Goal: Entertainment & Leisure: Consume media (video, audio)

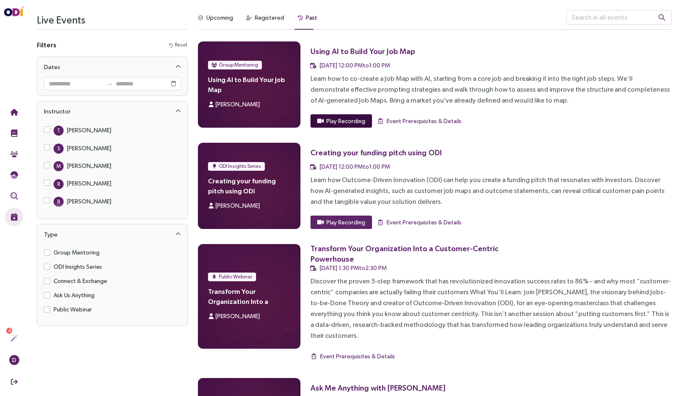
click at [339, 123] on span "Play Recording" at bounding box center [345, 120] width 39 height 9
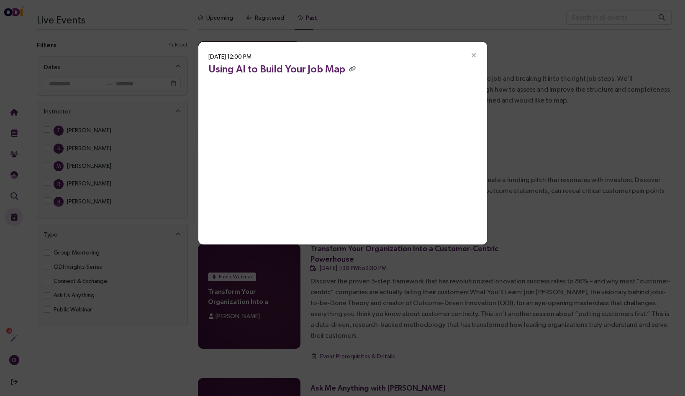
click at [475, 54] on icon "Close" at bounding box center [474, 56] width 8 height 8
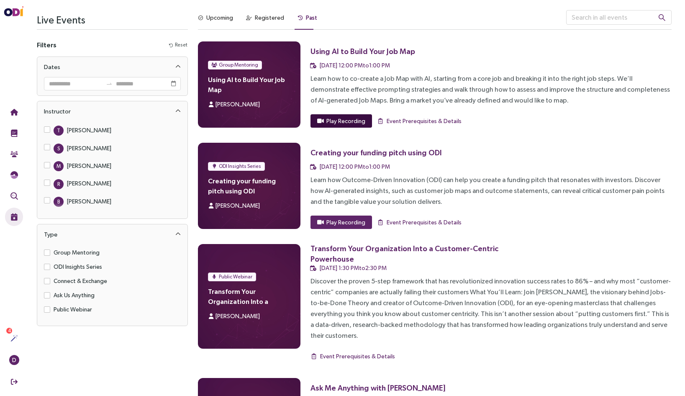
click at [336, 125] on span "Play Recording" at bounding box center [345, 120] width 39 height 9
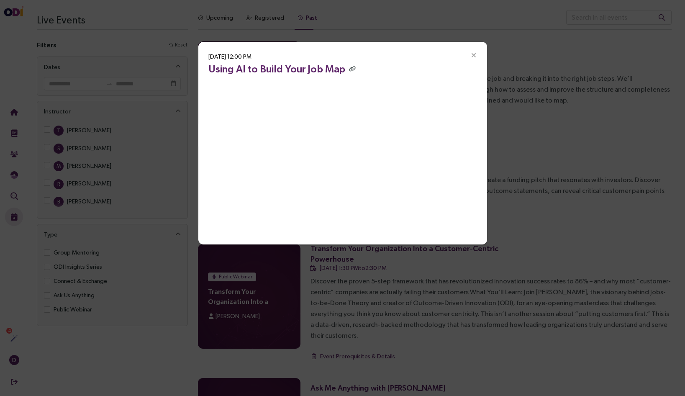
click at [271, 236] on div "[DATE] 12:00 PM Using AI to Build Your Job Map" at bounding box center [342, 143] width 289 height 203
click at [349, 68] on icon "button" at bounding box center [352, 68] width 7 height 5
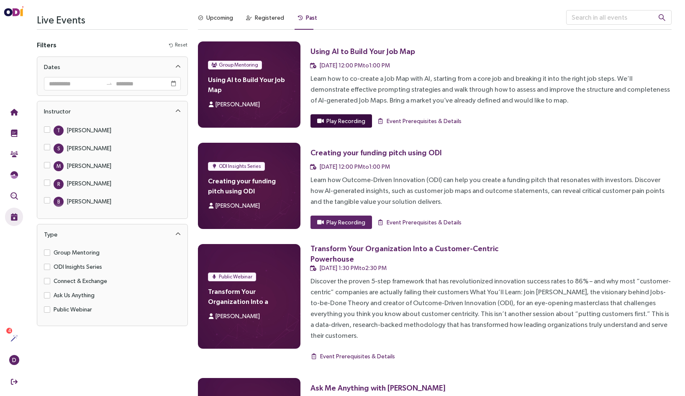
click at [344, 122] on span "Play Recording" at bounding box center [345, 120] width 39 height 9
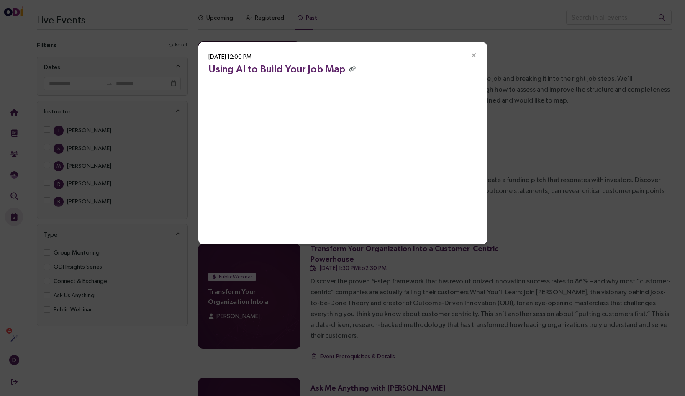
drag, startPoint x: 198, startPoint y: 155, endPoint x: 167, endPoint y: 152, distance: 30.7
click at [167, 152] on div "[DATE] 12:00 PM Using AI to Build Your Job Map" at bounding box center [342, 198] width 685 height 396
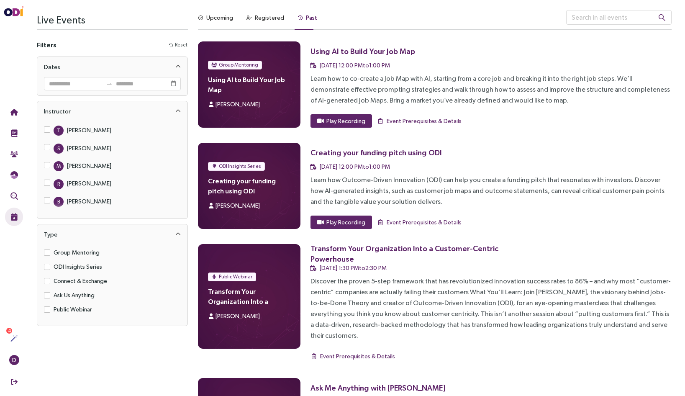
scroll to position [216, 0]
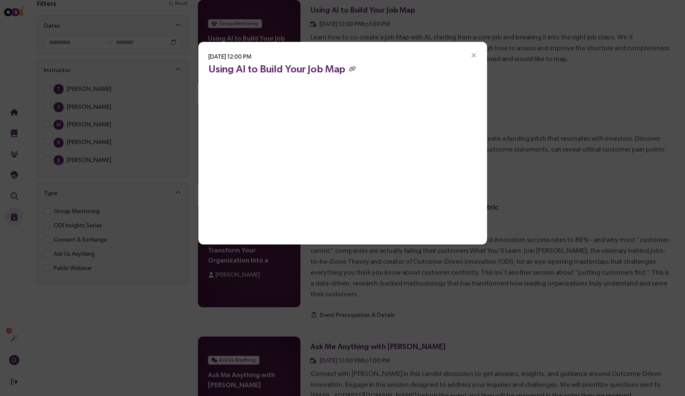
click at [476, 54] on icon "Close" at bounding box center [474, 56] width 8 height 8
